Goal: Information Seeking & Learning: Compare options

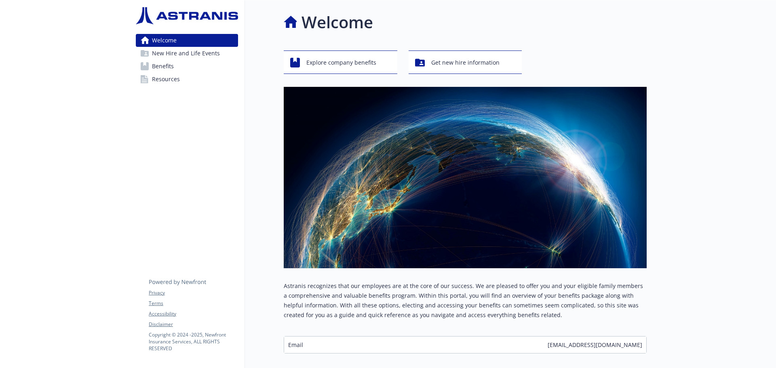
click at [161, 68] on span "Benefits" at bounding box center [163, 66] width 22 height 13
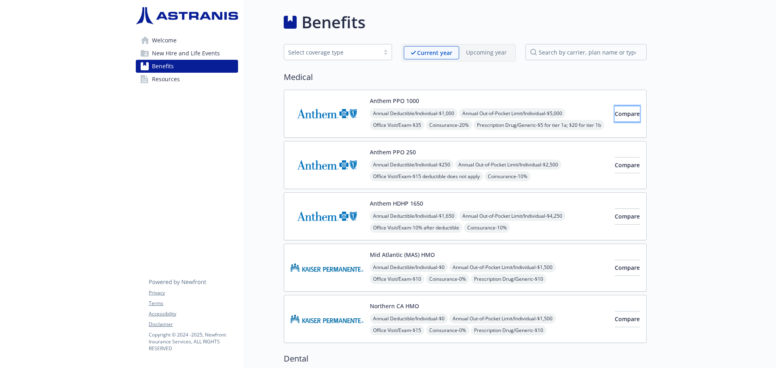
click at [619, 116] on span "Compare" at bounding box center [627, 114] width 25 height 8
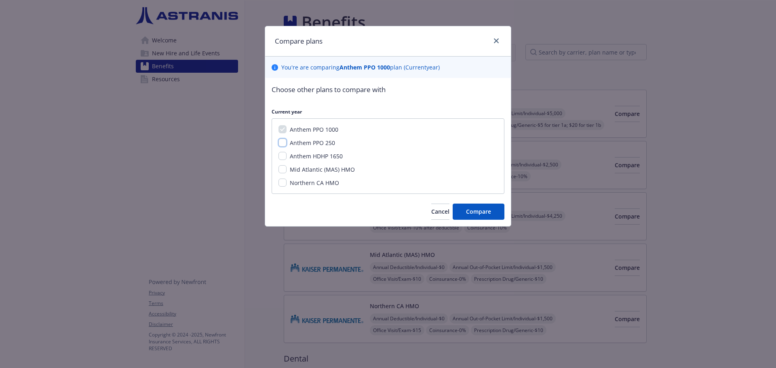
click at [282, 143] on input "Anthem PPO 250" at bounding box center [283, 143] width 8 height 8
checkbox input "true"
click at [282, 156] on input "Anthem HDHP 1650" at bounding box center [283, 156] width 8 height 8
checkbox input "true"
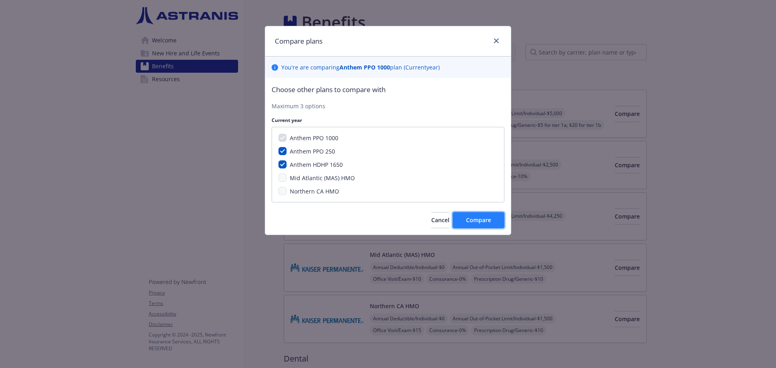
click at [475, 222] on span "Compare" at bounding box center [478, 220] width 25 height 8
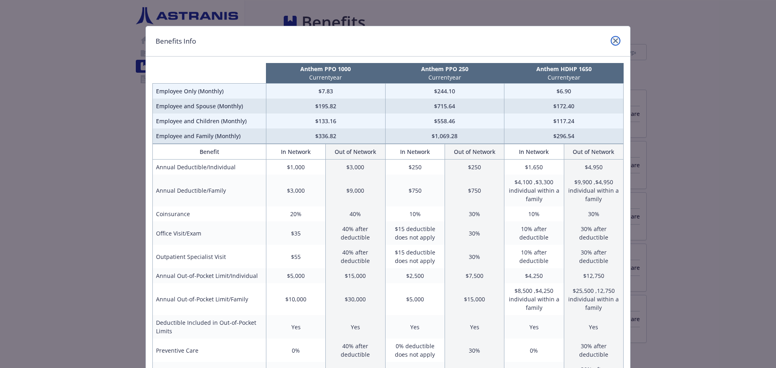
click at [613, 40] on icon "close" at bounding box center [615, 40] width 5 height 5
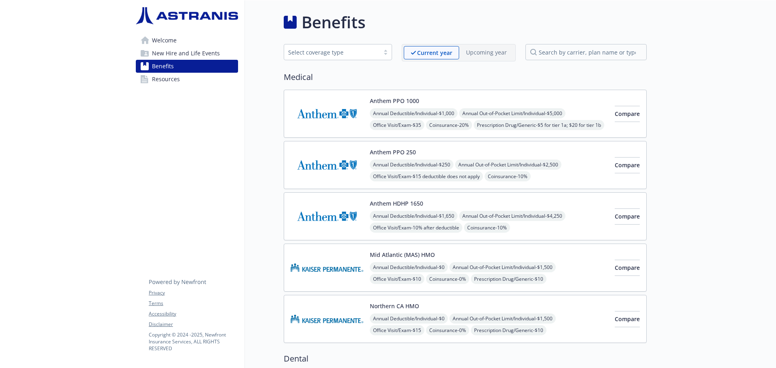
click at [399, 325] on div "Annual Deductible/Individual - $0 Annual Out-of-Pocket Limit/Individual - $1,50…" at bounding box center [489, 337] width 239 height 46
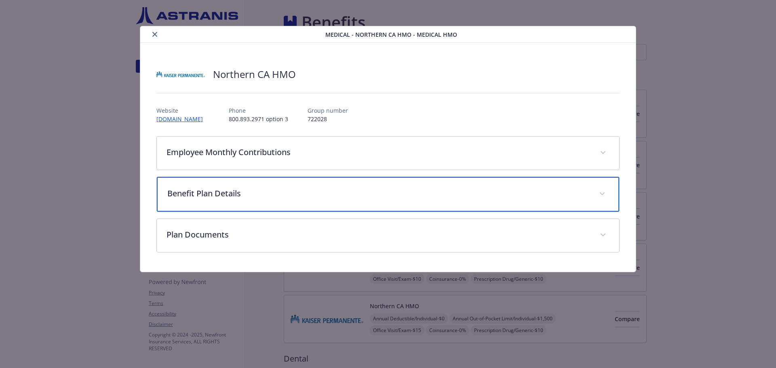
click at [608, 198] on div "Benefit Plan Details" at bounding box center [388, 194] width 463 height 35
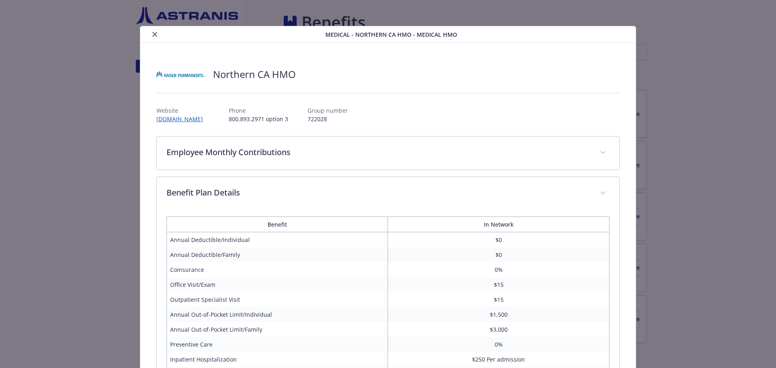
click at [154, 34] on icon "close" at bounding box center [154, 34] width 5 height 5
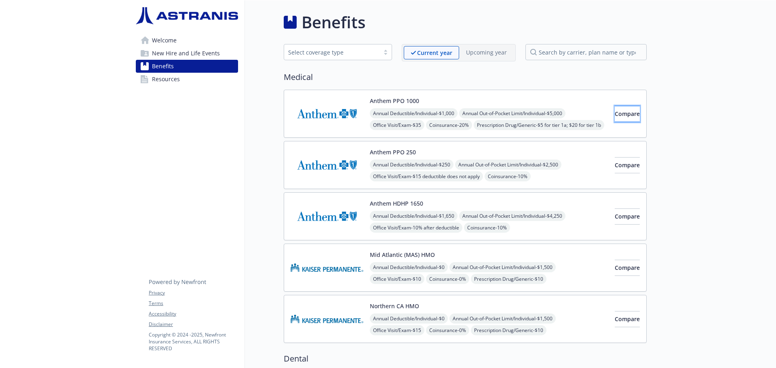
click at [622, 118] on button "Compare" at bounding box center [627, 114] width 25 height 16
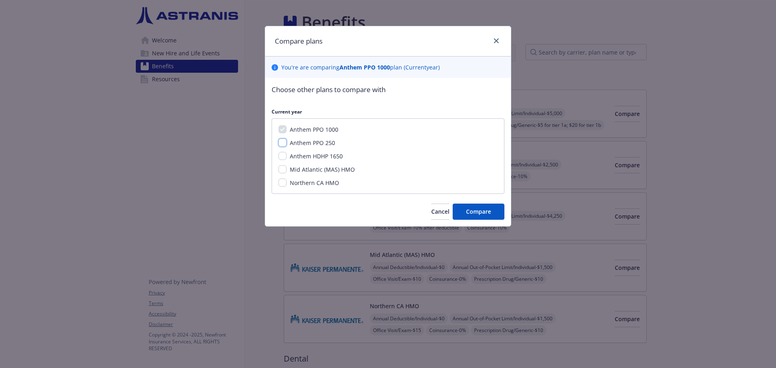
click at [283, 146] on input "Anthem PPO 250" at bounding box center [283, 143] width 8 height 8
checkbox input "true"
click at [283, 158] on input "Anthem HDHP 1650" at bounding box center [283, 156] width 8 height 8
checkbox input "true"
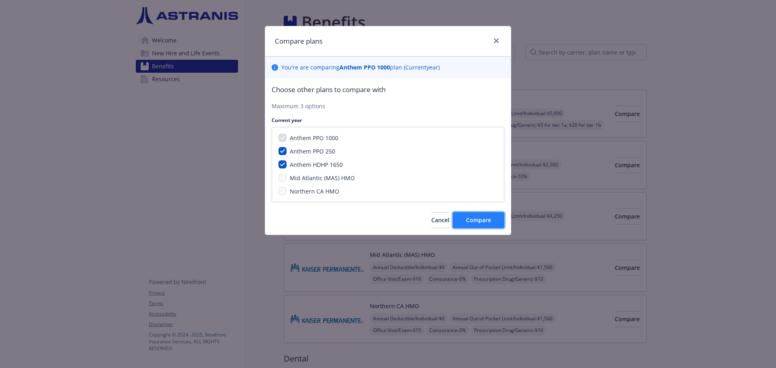
click at [472, 224] on span "Compare" at bounding box center [478, 220] width 25 height 8
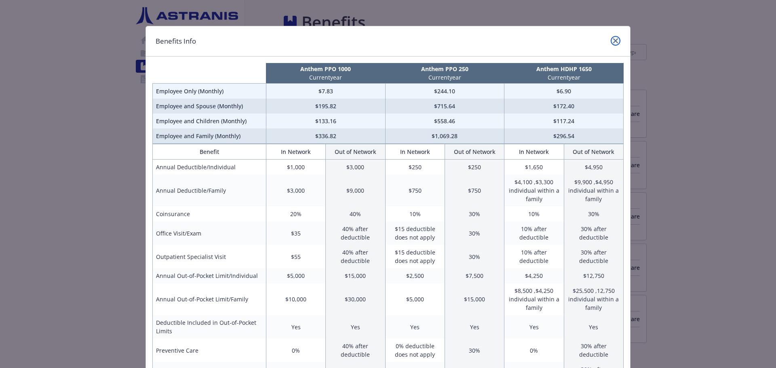
click at [613, 41] on icon "close" at bounding box center [615, 40] width 5 height 5
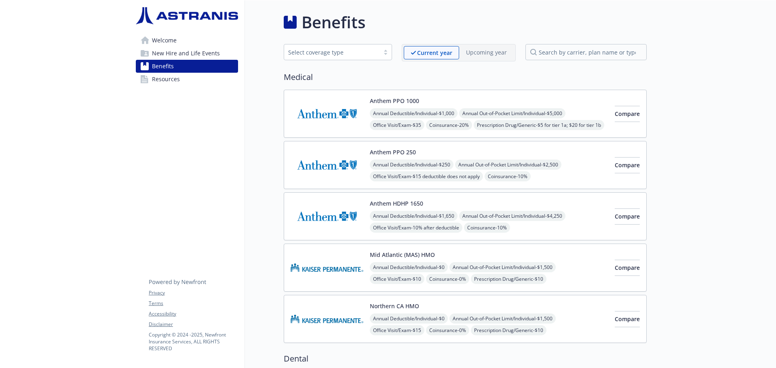
click at [346, 319] on img at bounding box center [327, 319] width 73 height 34
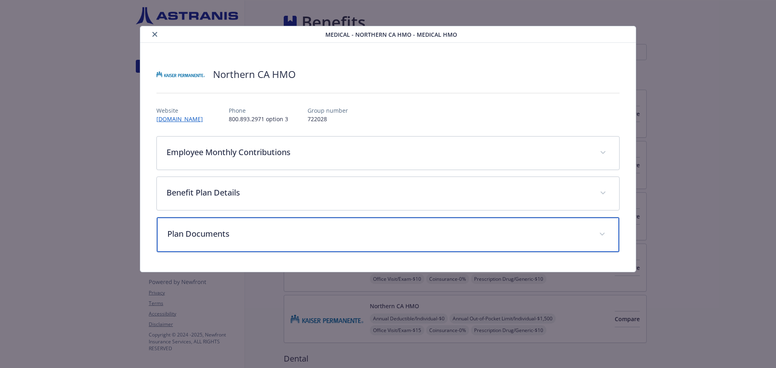
click at [606, 236] on span "details for plan Medical - Northern CA HMO - Medical HMO" at bounding box center [602, 234] width 13 height 13
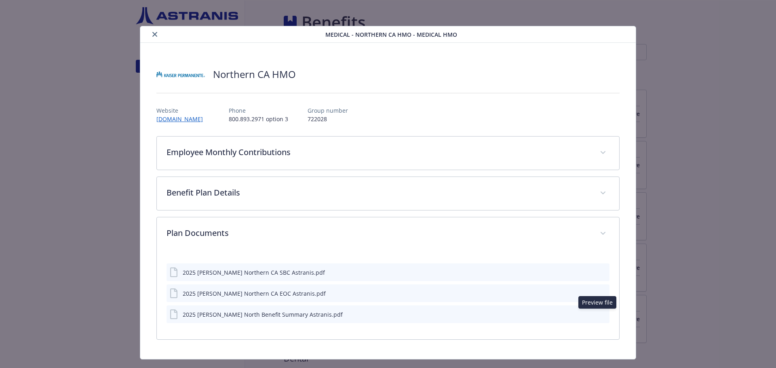
click at [599, 317] on icon "preview file" at bounding box center [601, 314] width 7 height 6
click at [152, 32] on icon "close" at bounding box center [154, 34] width 5 height 5
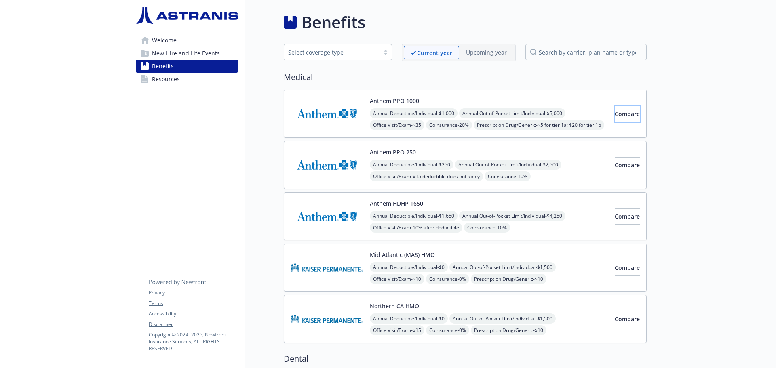
click at [615, 113] on span "Compare" at bounding box center [627, 114] width 25 height 8
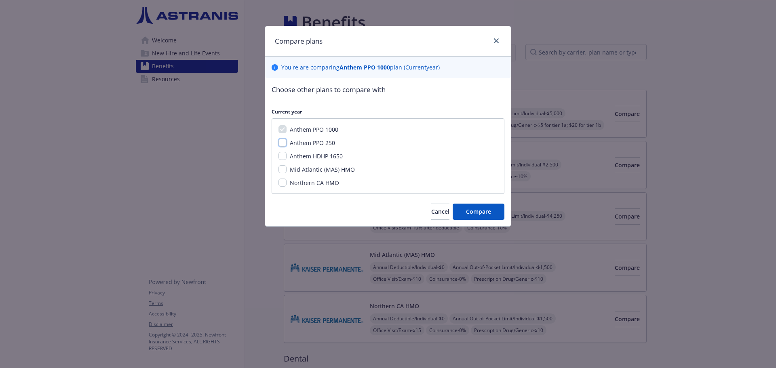
click at [283, 141] on input "Anthem PPO 250" at bounding box center [283, 143] width 8 height 8
checkbox input "true"
click at [287, 160] on div "Anthem HDHP 1650" at bounding box center [316, 156] width 58 height 8
click at [285, 155] on input "Anthem HDHP 1650" at bounding box center [283, 156] width 8 height 8
checkbox input "true"
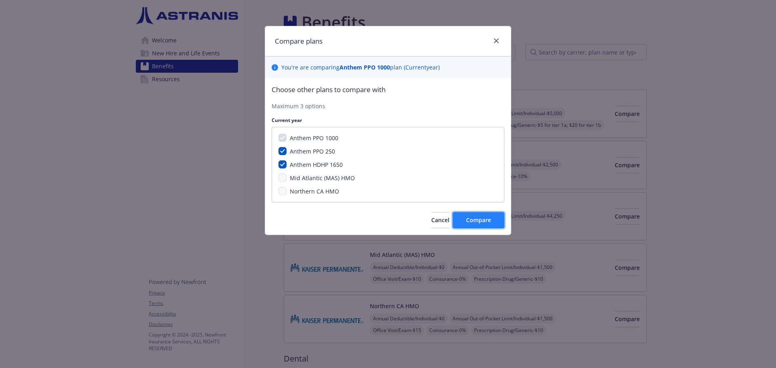
click at [479, 225] on button "Compare" at bounding box center [479, 220] width 52 height 16
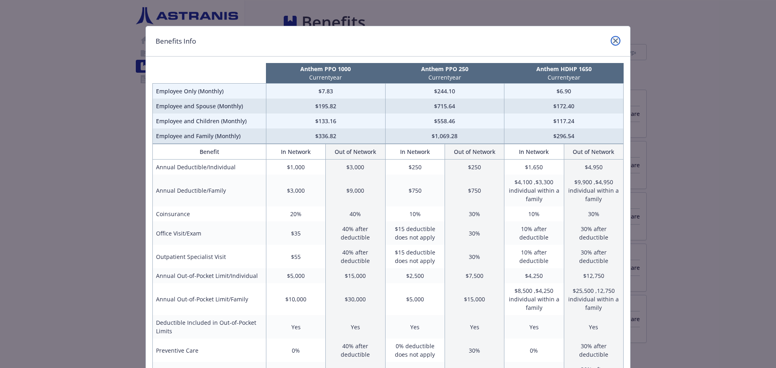
click at [613, 44] on link "close" at bounding box center [616, 41] width 10 height 10
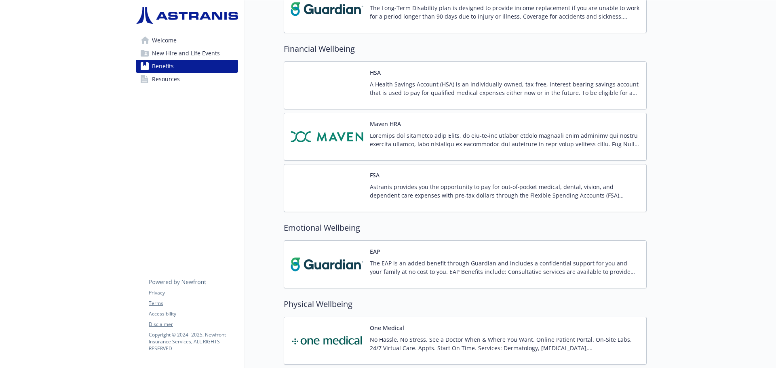
scroll to position [687, 0]
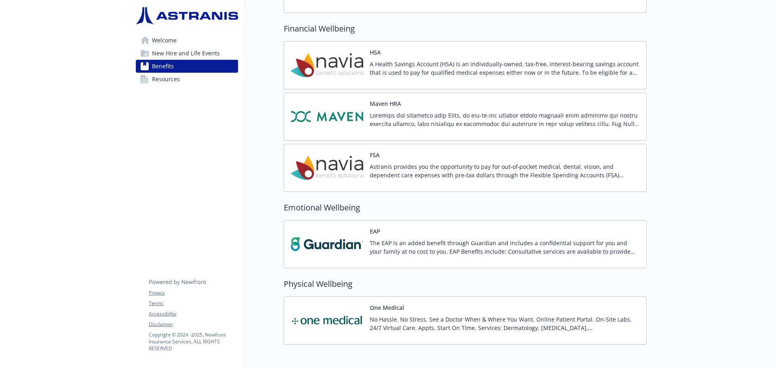
click at [386, 65] on p "A Health Savings Account (HSA) is an individually-owned, tax-free, interest-bea…" at bounding box center [505, 68] width 270 height 17
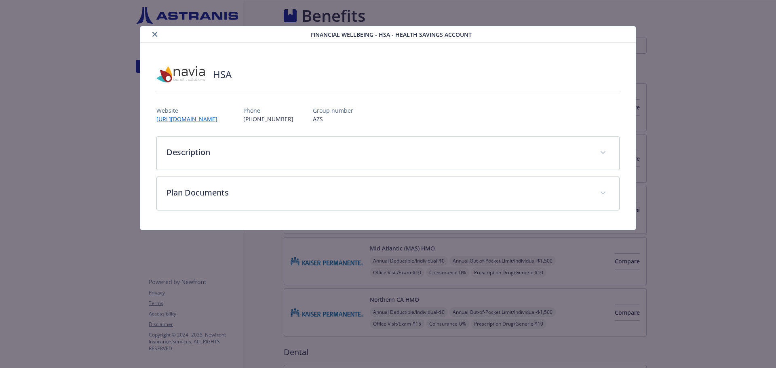
scroll to position [687, 0]
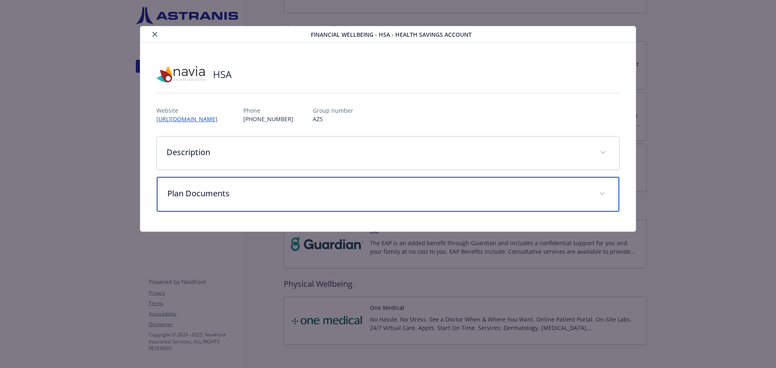
click at [602, 195] on span "details for plan Financial Wellbeing - HSA - Health Savings Account" at bounding box center [602, 194] width 13 height 13
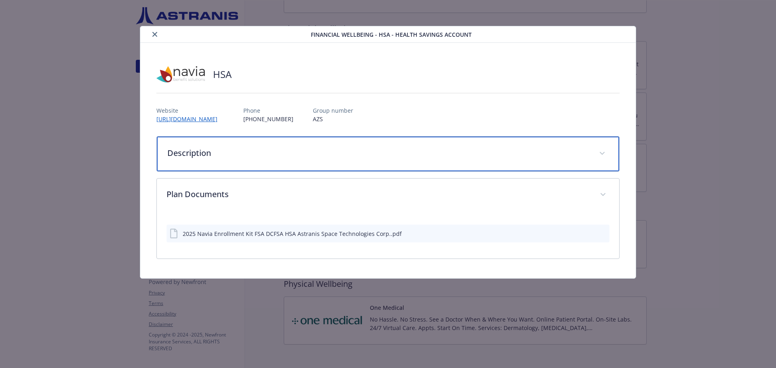
click at [603, 158] on span "details for plan Financial Wellbeing - HSA - Health Savings Account" at bounding box center [602, 153] width 13 height 13
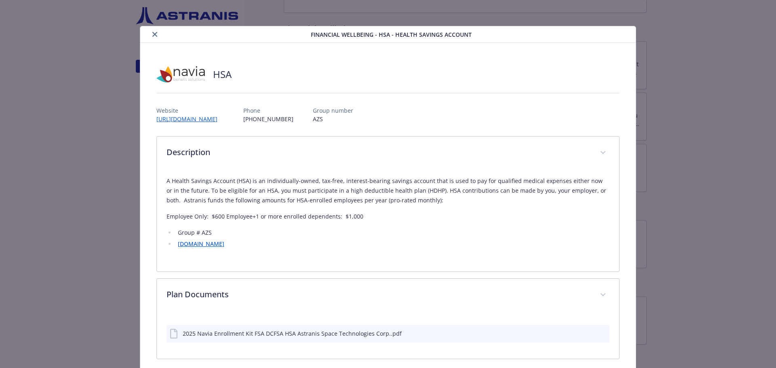
click at [154, 35] on icon "close" at bounding box center [154, 34] width 5 height 5
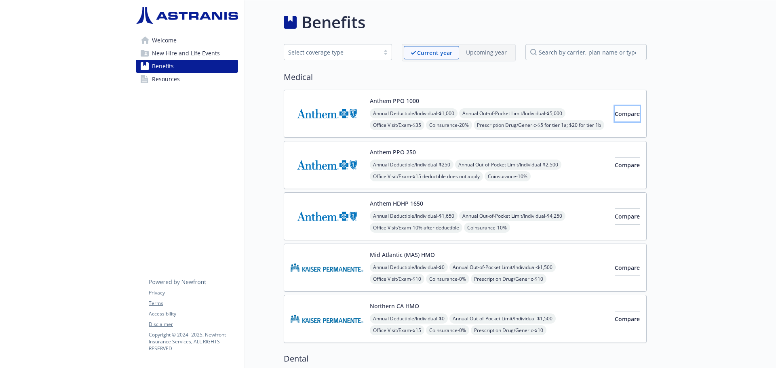
click at [620, 112] on span "Compare" at bounding box center [627, 114] width 25 height 8
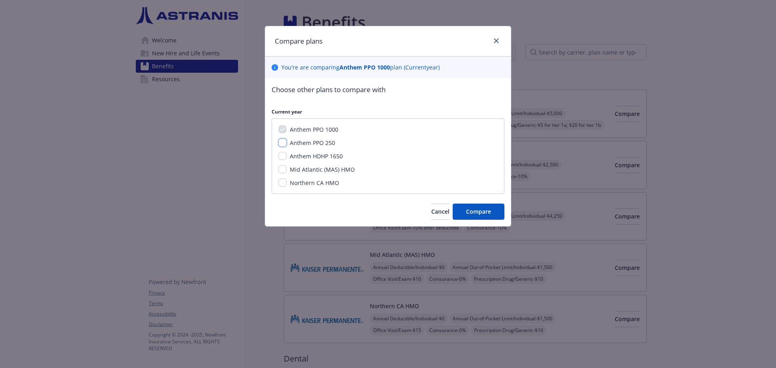
click at [282, 144] on input "Anthem PPO 250" at bounding box center [283, 143] width 8 height 8
checkbox input "true"
click at [283, 155] on input "Anthem HDHP 1650" at bounding box center [283, 156] width 8 height 8
checkbox input "true"
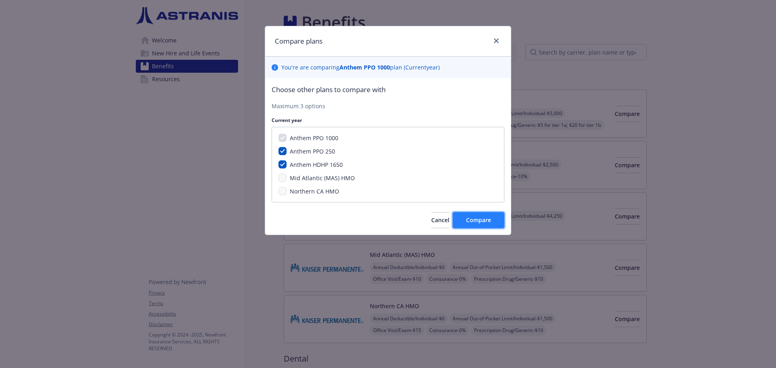
click at [479, 224] on span "Compare" at bounding box center [478, 220] width 25 height 8
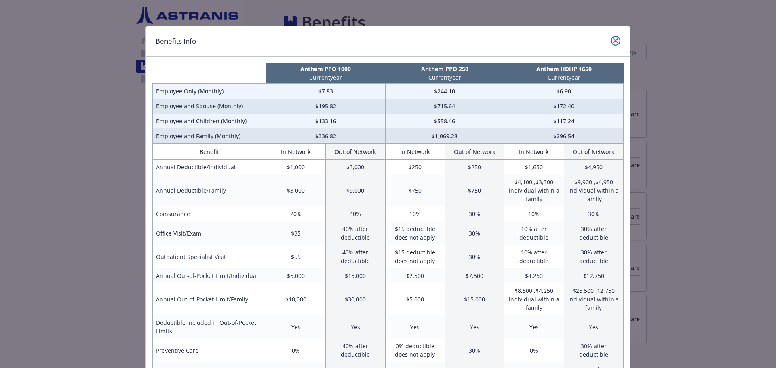
click at [613, 41] on icon "close" at bounding box center [615, 40] width 5 height 5
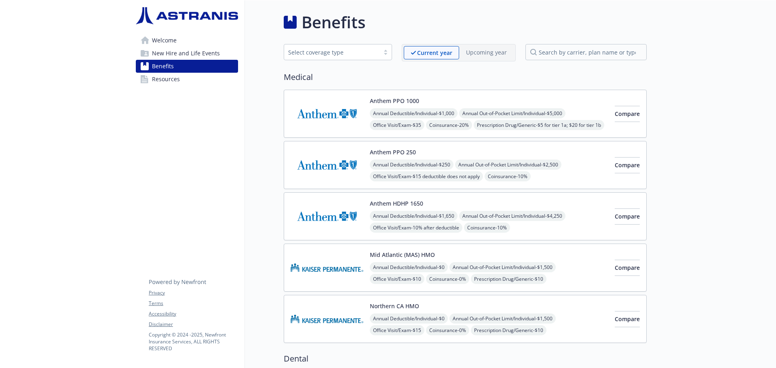
scroll to position [40, 0]
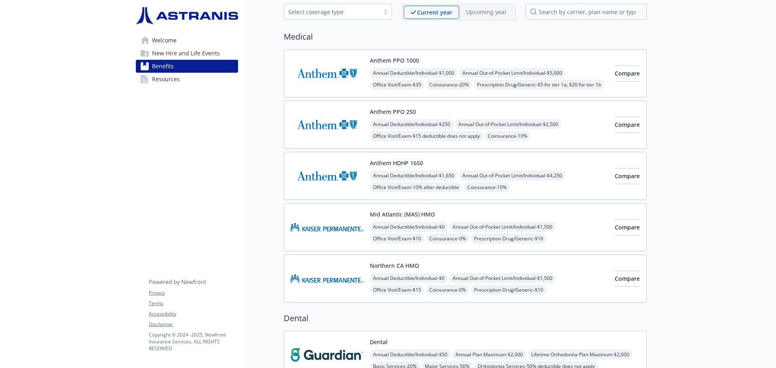
click at [339, 275] on img at bounding box center [327, 279] width 73 height 34
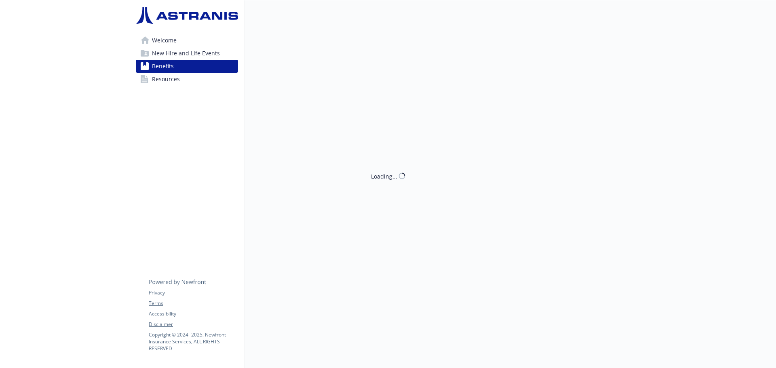
scroll to position [40, 0]
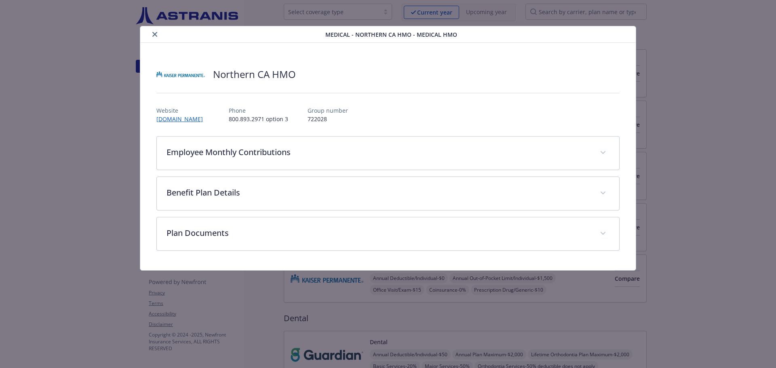
click at [155, 31] on button "close" at bounding box center [155, 35] width 10 height 10
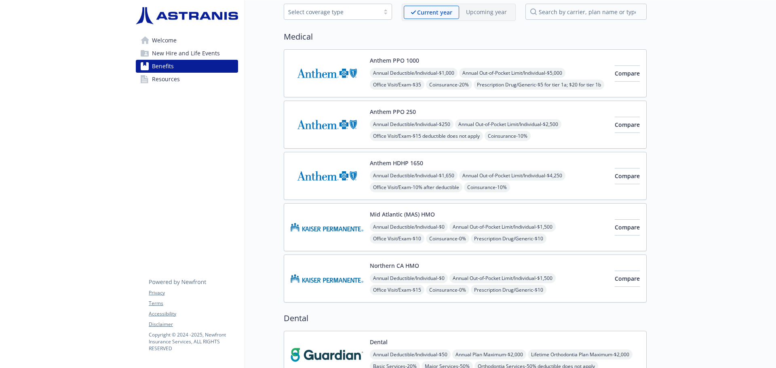
click at [160, 41] on span "Welcome" at bounding box center [164, 40] width 25 height 13
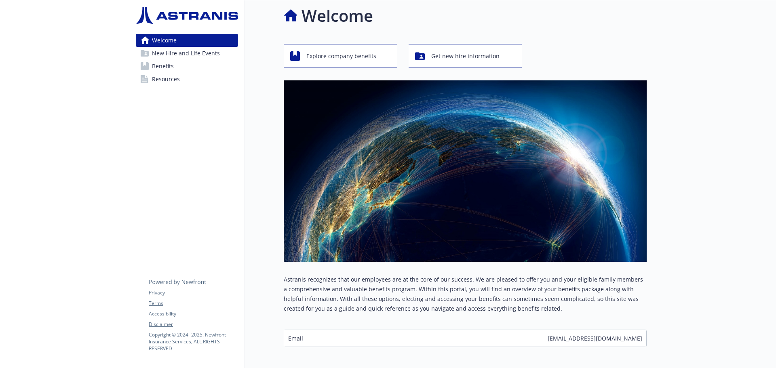
scroll to position [40, 0]
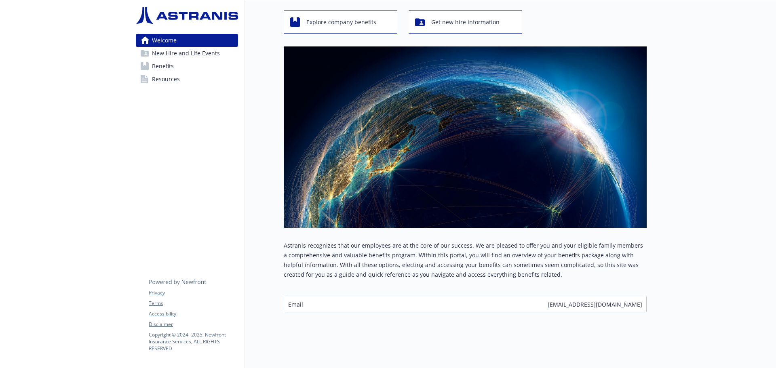
click at [156, 64] on span "Benefits" at bounding box center [163, 66] width 22 height 13
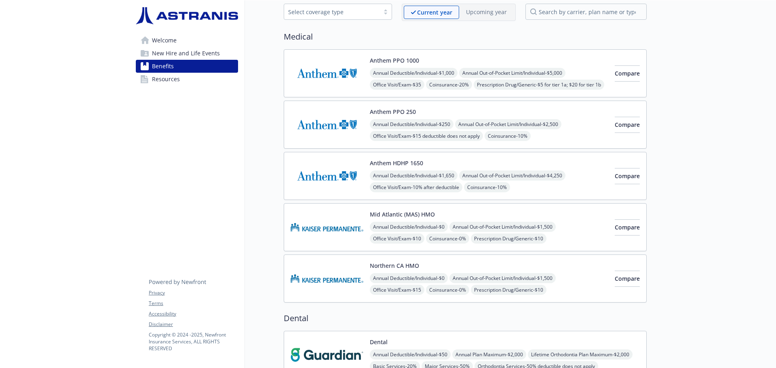
drag, startPoint x: 161, startPoint y: 39, endPoint x: 161, endPoint y: 16, distance: 23.0
click at [161, 39] on span "Welcome" at bounding box center [164, 40] width 25 height 13
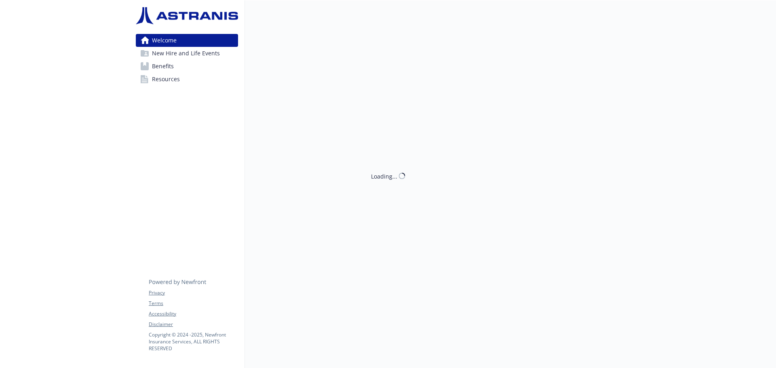
scroll to position [40, 0]
